Goal: Transaction & Acquisition: Obtain resource

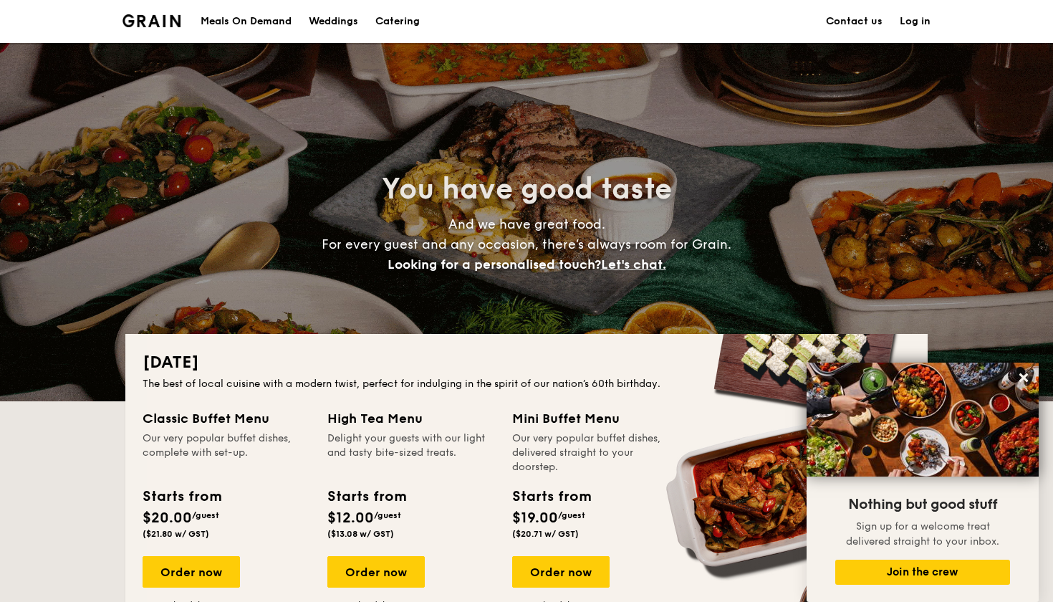
click at [391, 16] on h1 "Catering" at bounding box center [397, 21] width 44 height 43
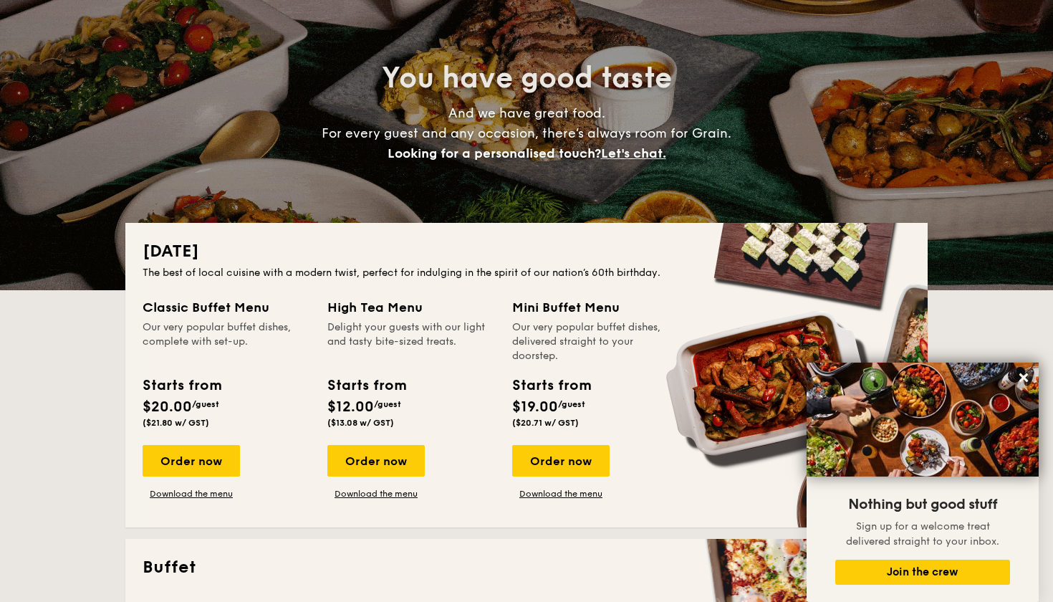
scroll to position [114, 0]
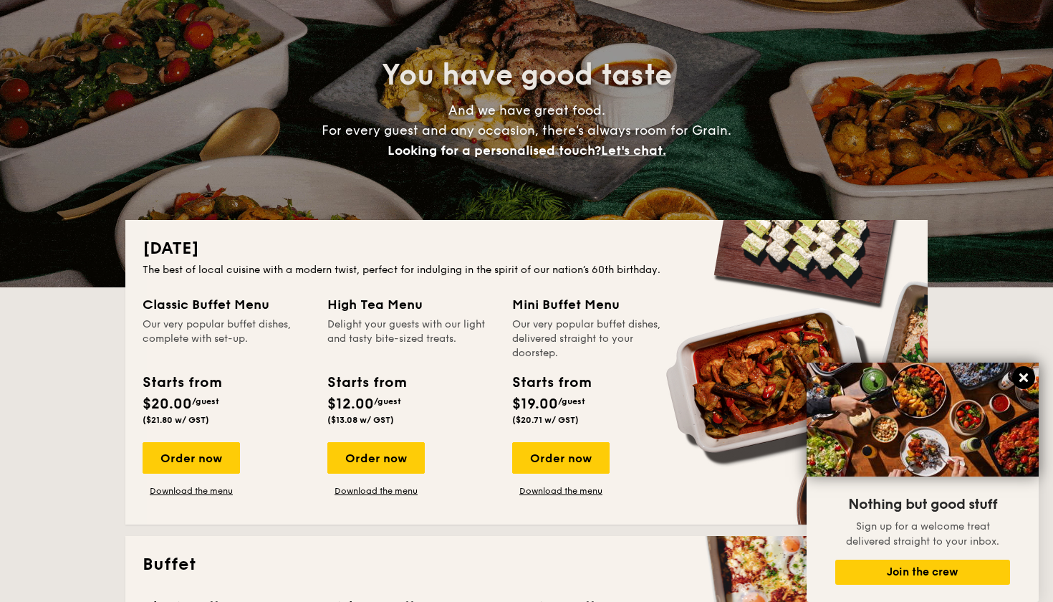
click at [1023, 376] on icon at bounding box center [1023, 377] width 13 height 13
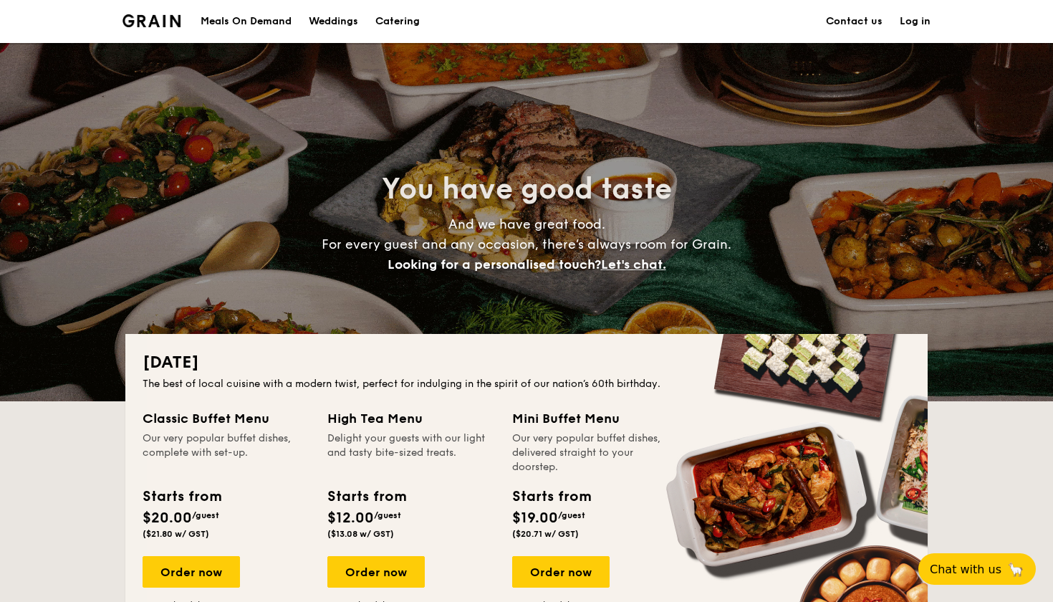
scroll to position [0, 0]
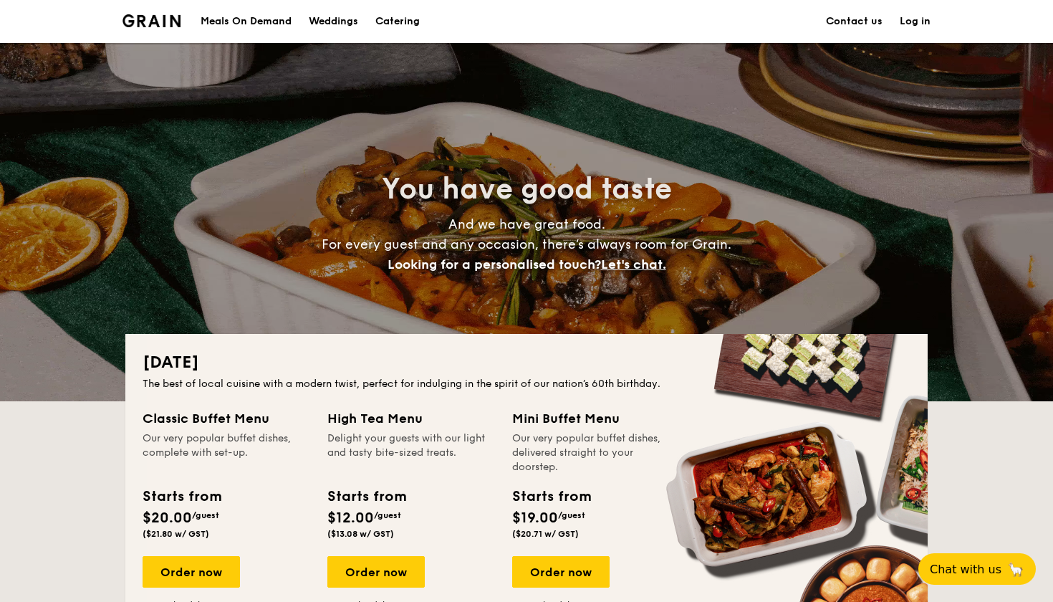
click at [406, 23] on h1 "Catering" at bounding box center [397, 21] width 44 height 43
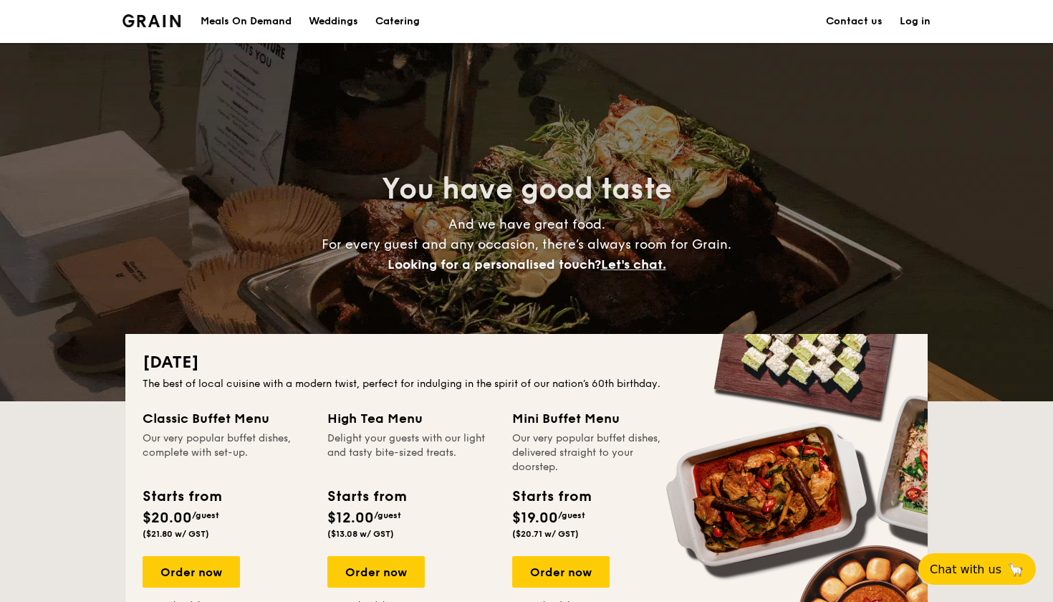
click at [406, 23] on h1 "Catering" at bounding box center [397, 21] width 44 height 43
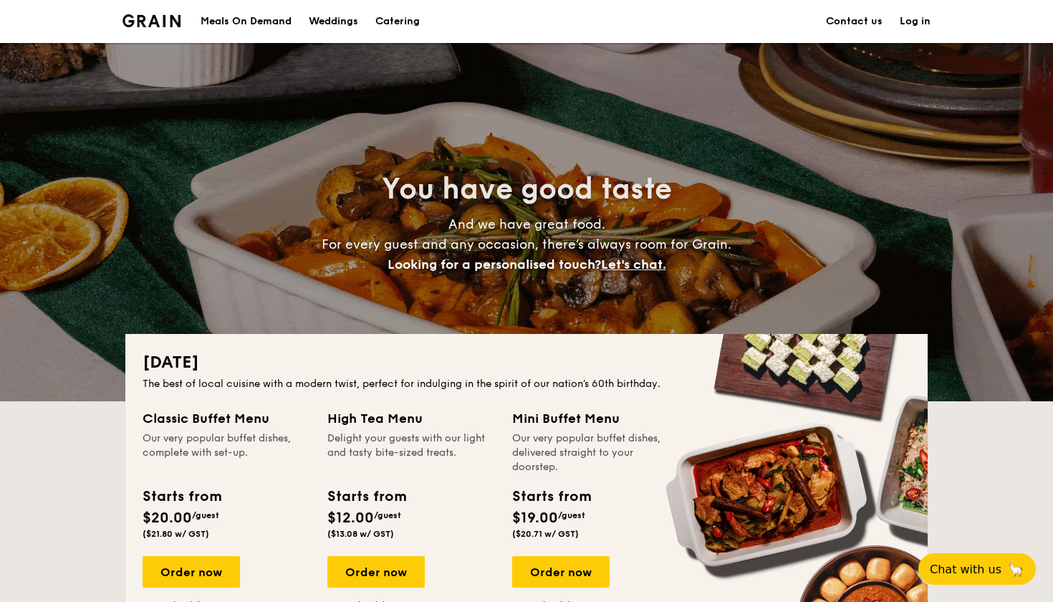
click at [406, 23] on h1 "Catering" at bounding box center [397, 21] width 44 height 43
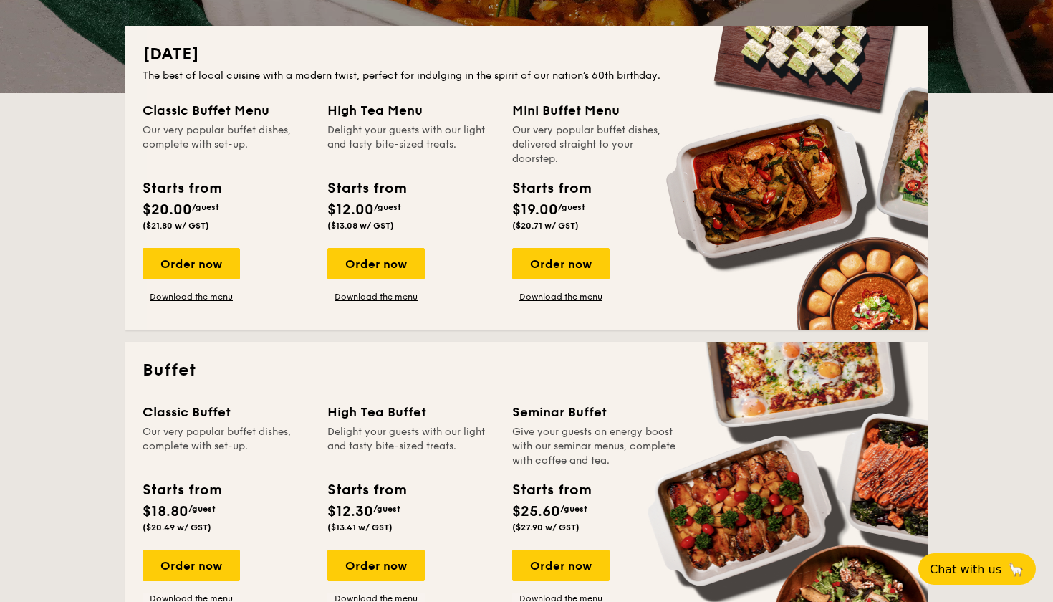
scroll to position [307, 0]
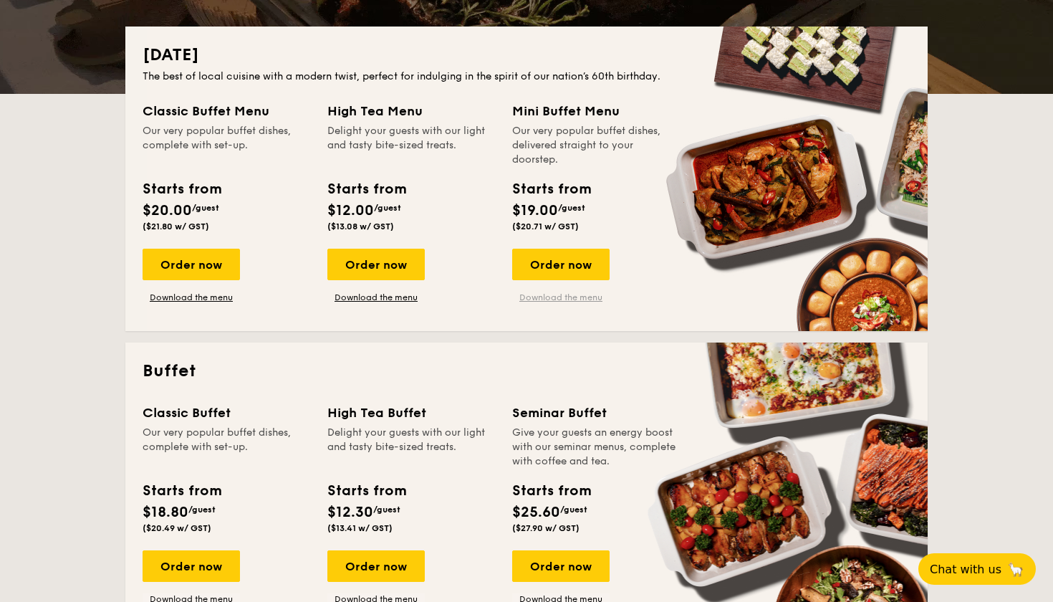
click at [532, 296] on link "Download the menu" at bounding box center [560, 296] width 97 height 11
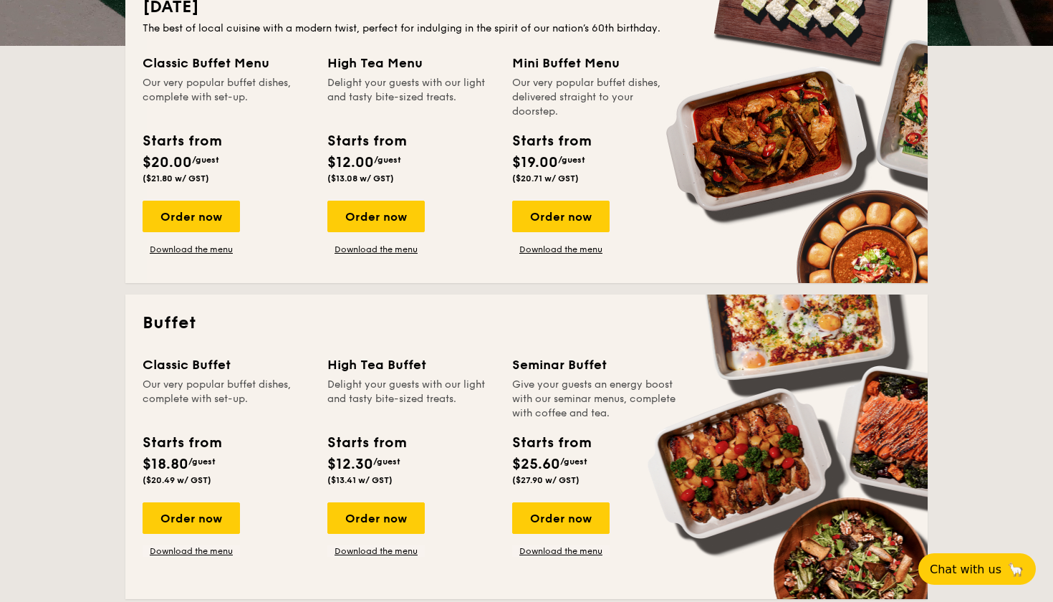
scroll to position [238, 0]
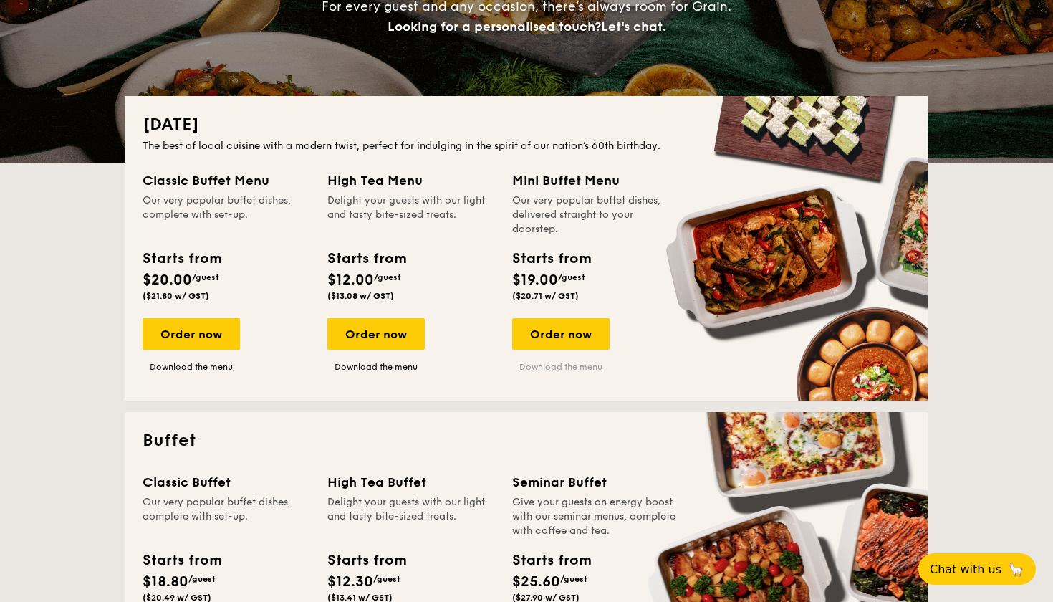
click at [541, 365] on link "Download the menu" at bounding box center [560, 366] width 97 height 11
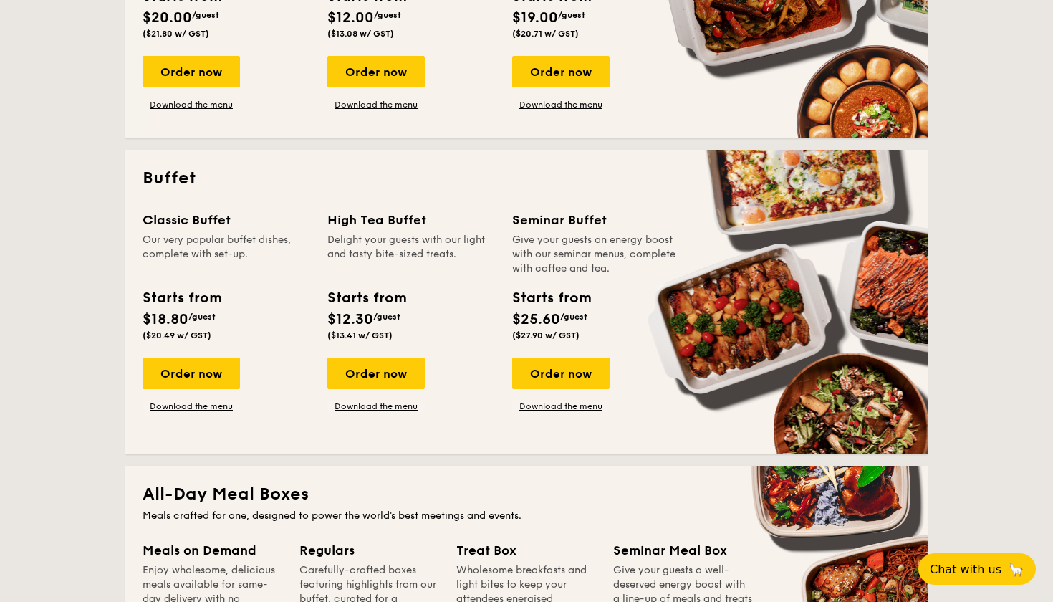
scroll to position [513, 0]
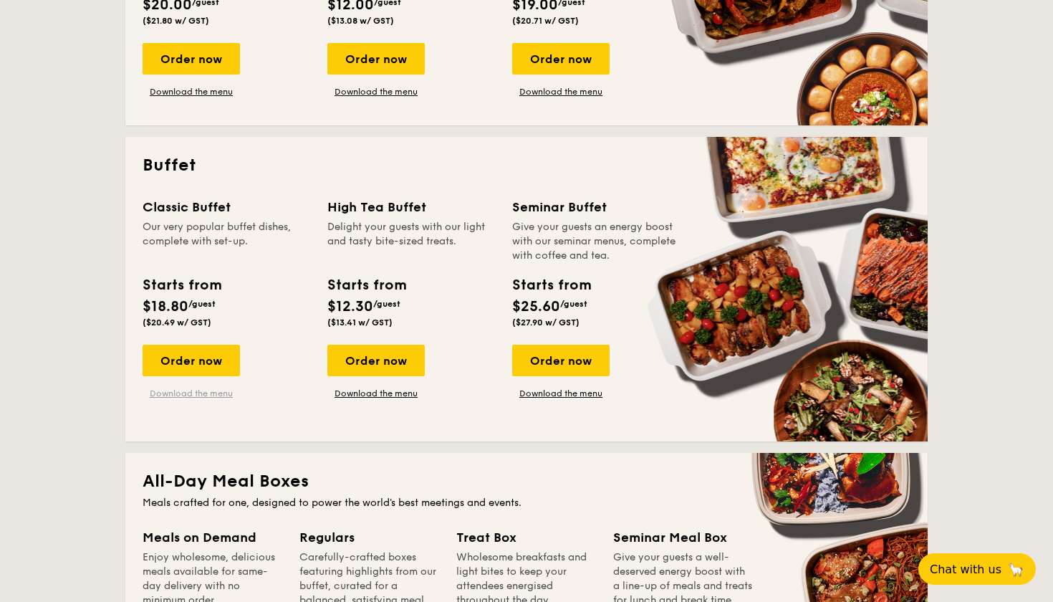
click at [222, 396] on link "Download the menu" at bounding box center [191, 392] width 97 height 11
click at [571, 390] on link "Download the menu" at bounding box center [560, 392] width 97 height 11
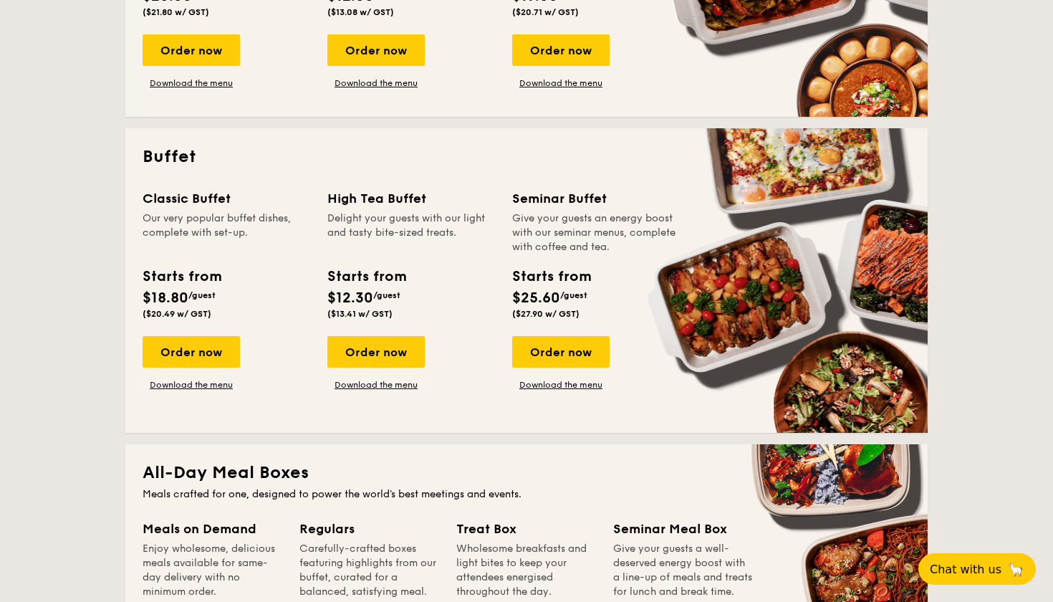
scroll to position [498, 0]
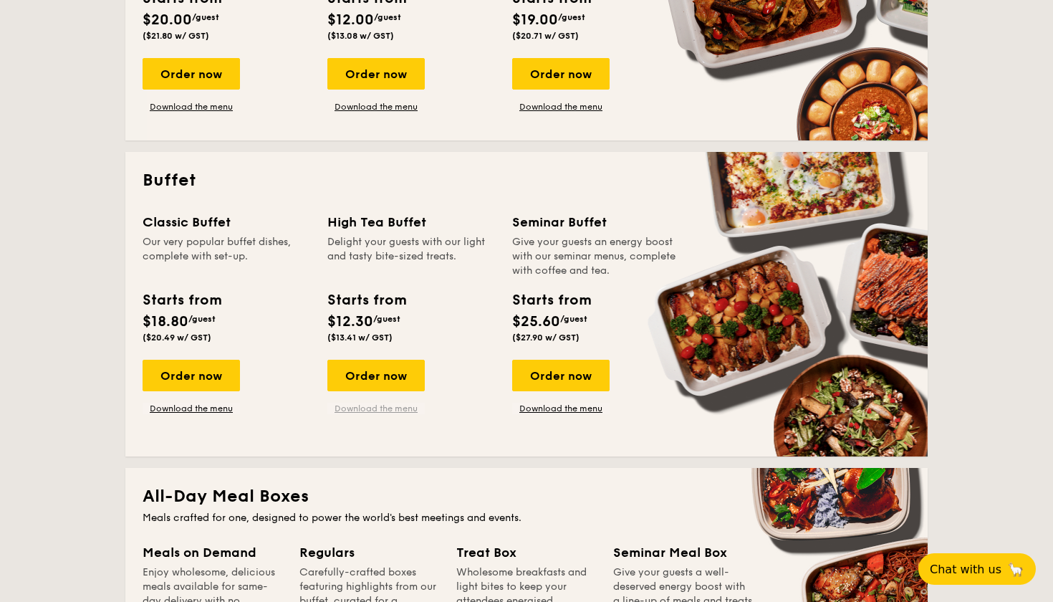
click at [380, 405] on link "Download the menu" at bounding box center [375, 407] width 97 height 11
click at [380, 408] on link "Download the menu" at bounding box center [375, 407] width 97 height 11
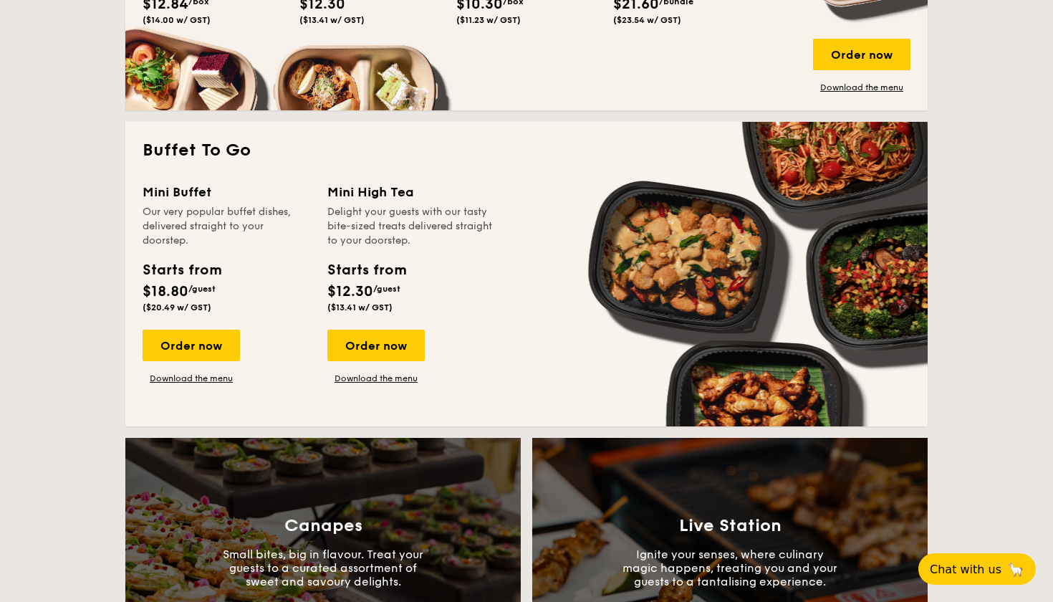
scroll to position [1162, 0]
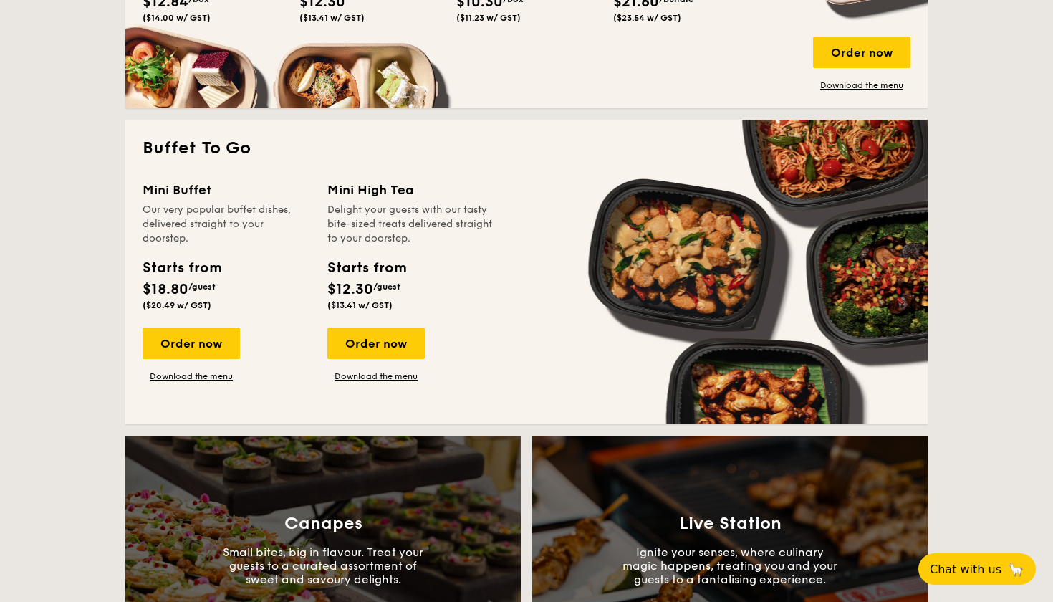
click at [200, 368] on div "Order now Download the menu" at bounding box center [191, 354] width 97 height 54
click at [203, 375] on link "Download the menu" at bounding box center [191, 375] width 97 height 11
click at [406, 379] on link "Download the menu" at bounding box center [375, 375] width 97 height 11
